Goal: Transaction & Acquisition: Purchase product/service

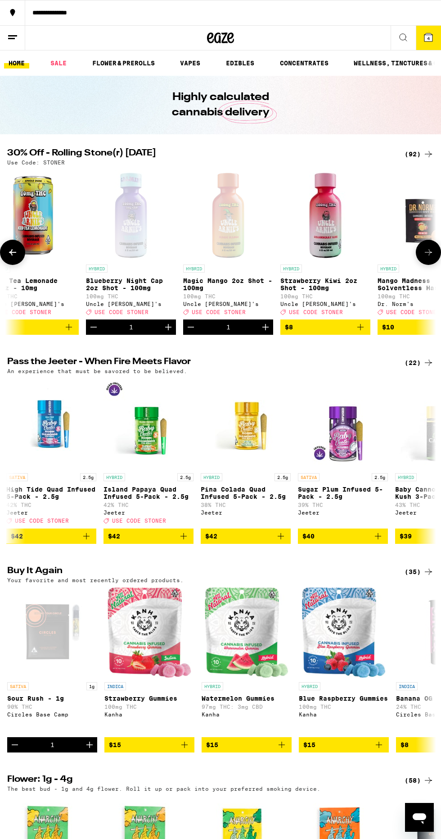
click at [429, 38] on span "4" at bounding box center [428, 38] width 3 height 5
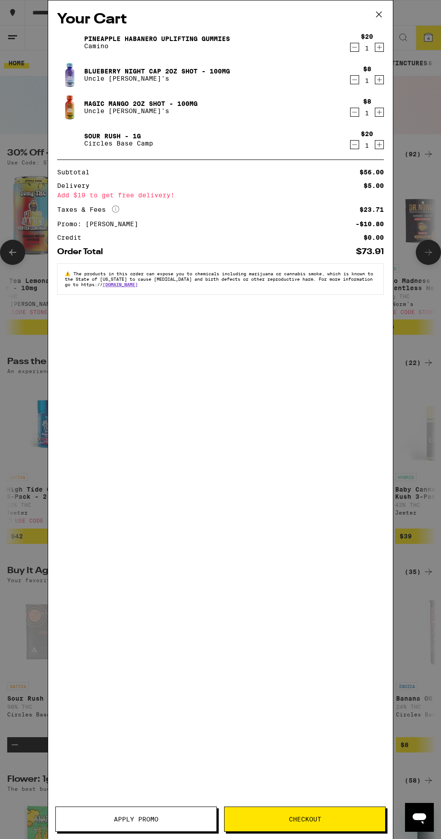
click at [351, 109] on icon "Decrement" at bounding box center [355, 112] width 8 height 11
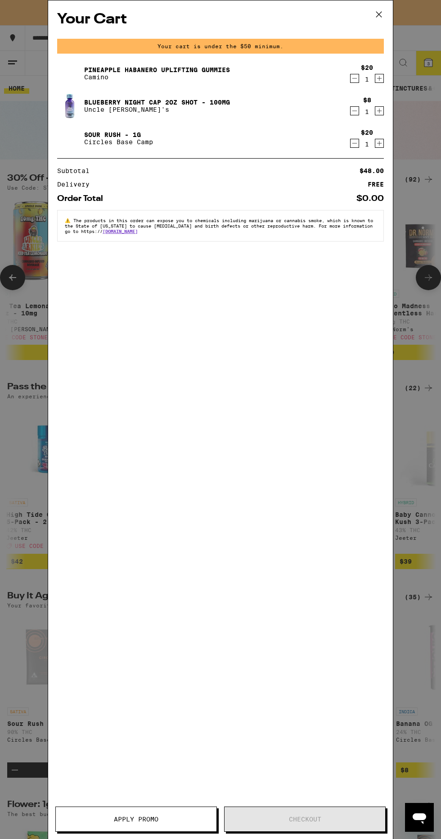
click at [355, 111] on icon "Decrement" at bounding box center [355, 111] width 5 height 0
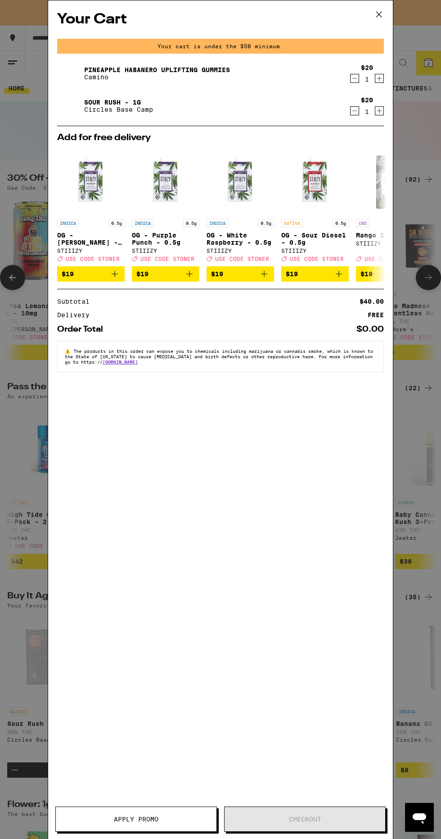
click at [377, 11] on icon at bounding box center [380, 15] width 14 height 14
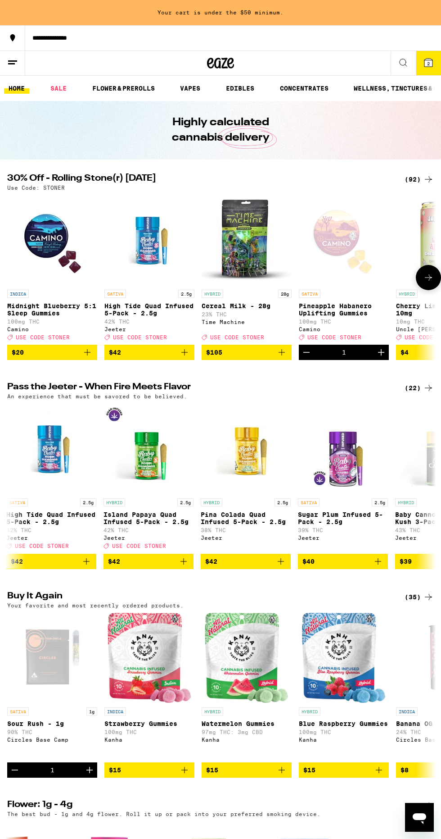
click at [305, 358] on icon "Decrement" at bounding box center [306, 352] width 11 height 11
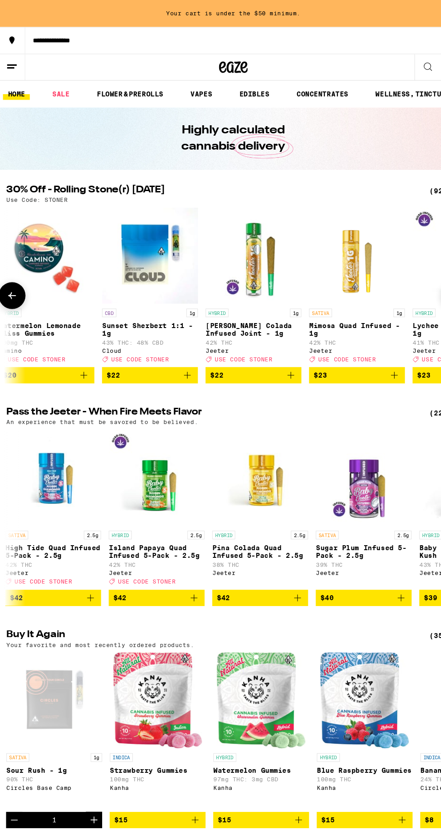
scroll to position [0, 3517]
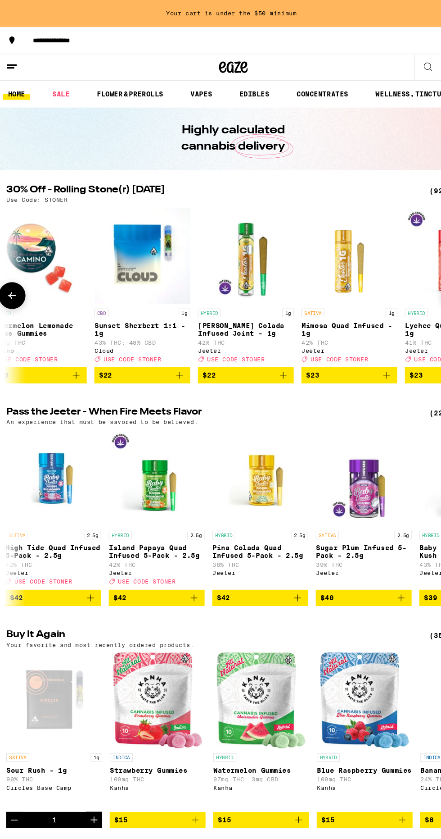
click at [173, 358] on icon "Add to bag" at bounding box center [170, 352] width 11 height 11
